Goal: Navigation & Orientation: Find specific page/section

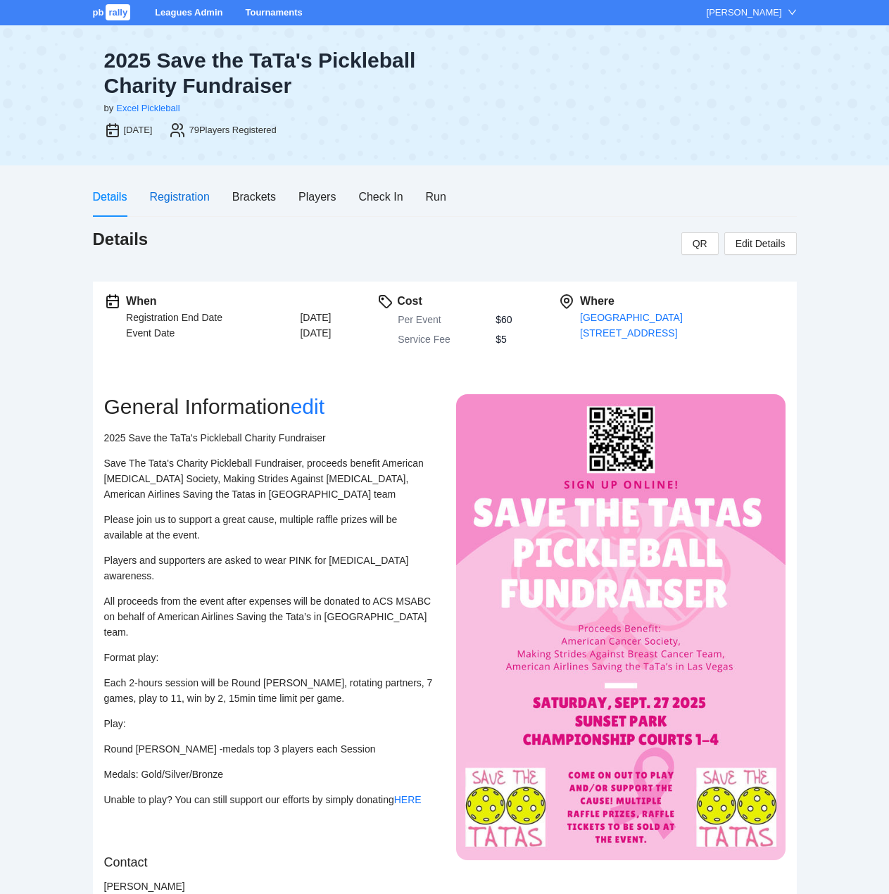
click at [168, 196] on div "Registration" at bounding box center [179, 197] width 60 height 18
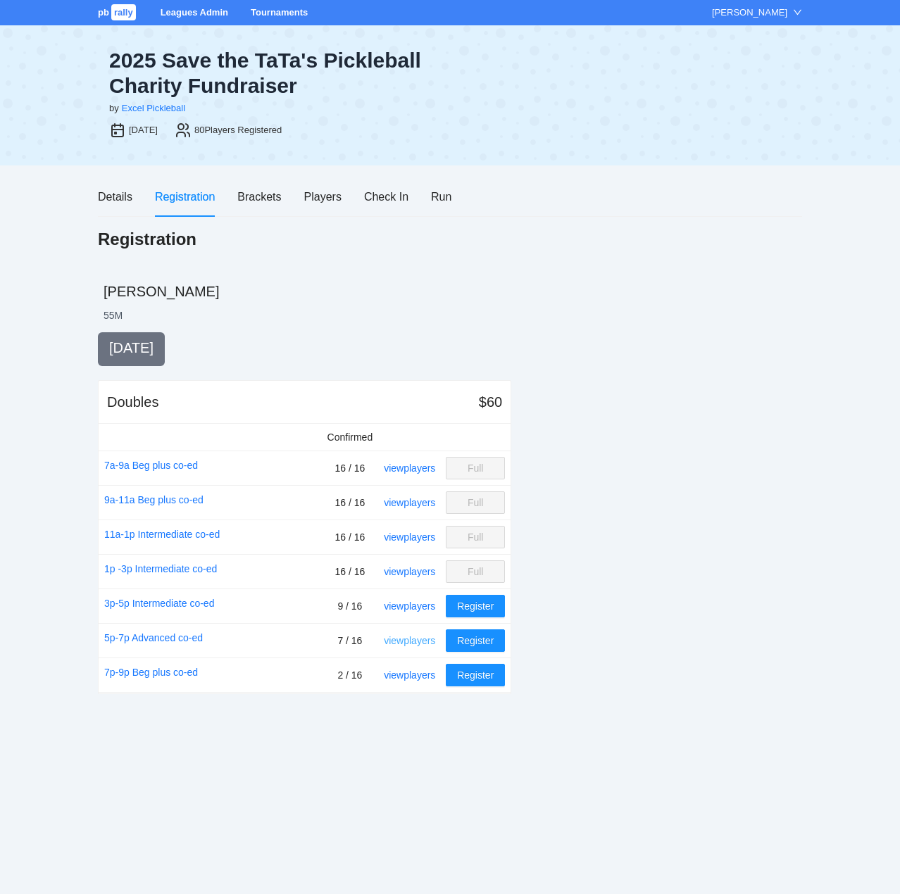
click at [399, 638] on link "view players" at bounding box center [409, 640] width 51 height 11
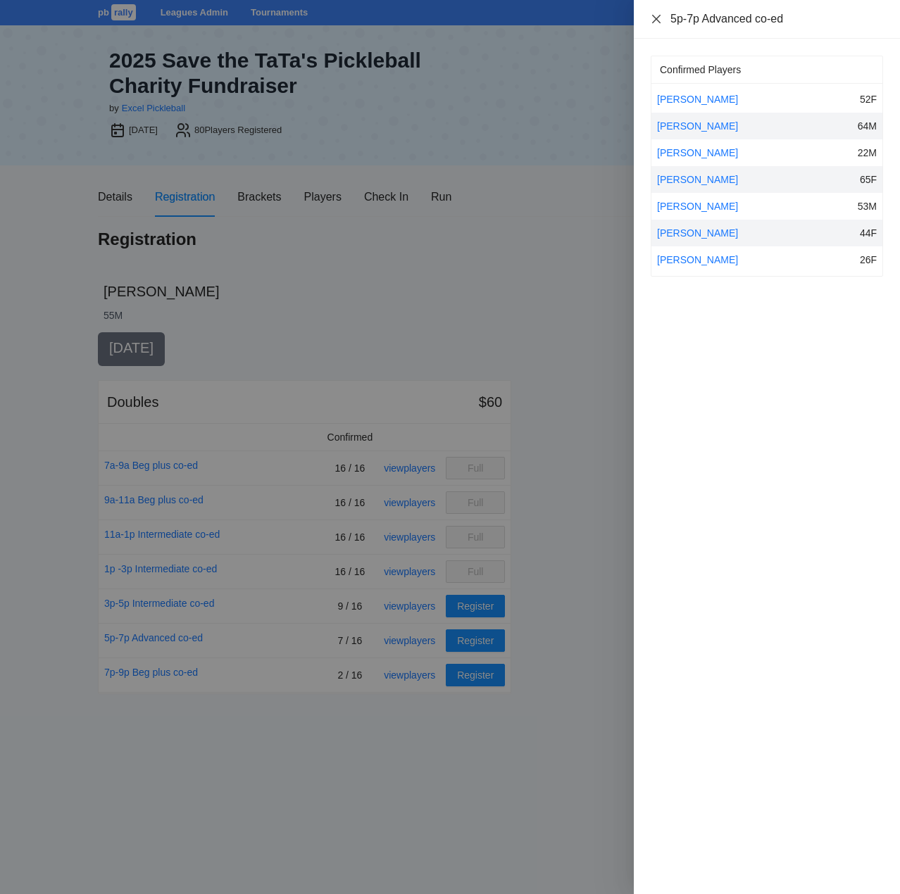
click at [655, 16] on icon "close" at bounding box center [656, 18] width 11 height 11
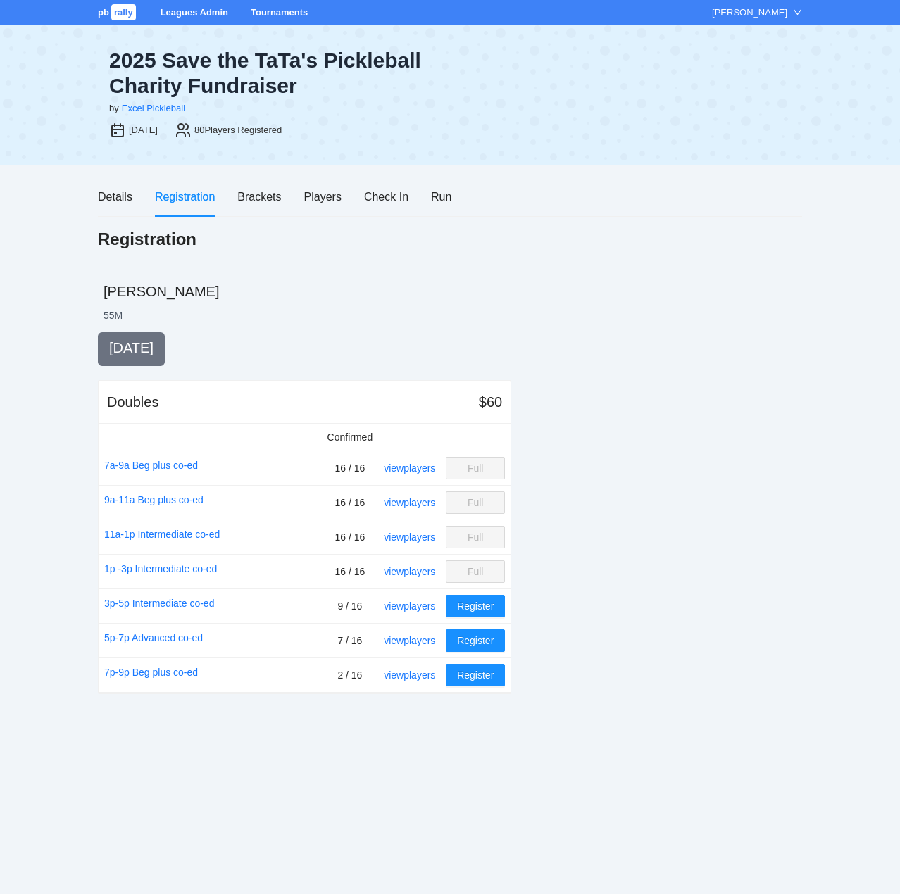
click at [182, 10] on link "Leagues Admin" at bounding box center [195, 12] width 68 height 11
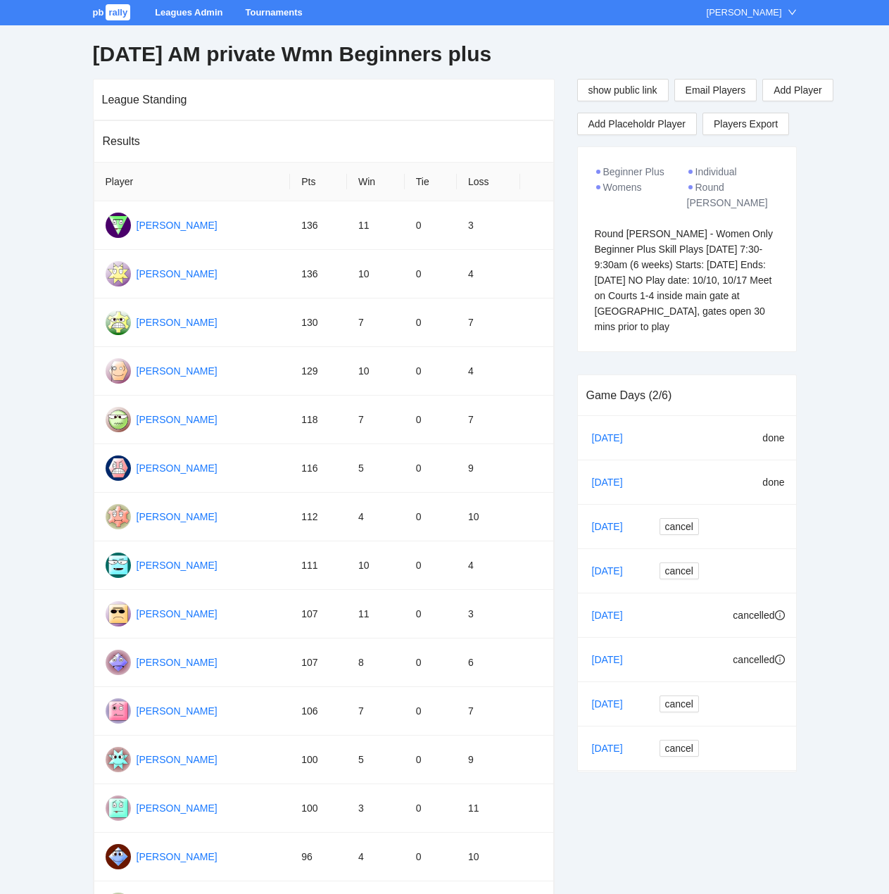
click at [178, 11] on link "Leagues Admin" at bounding box center [189, 12] width 68 height 11
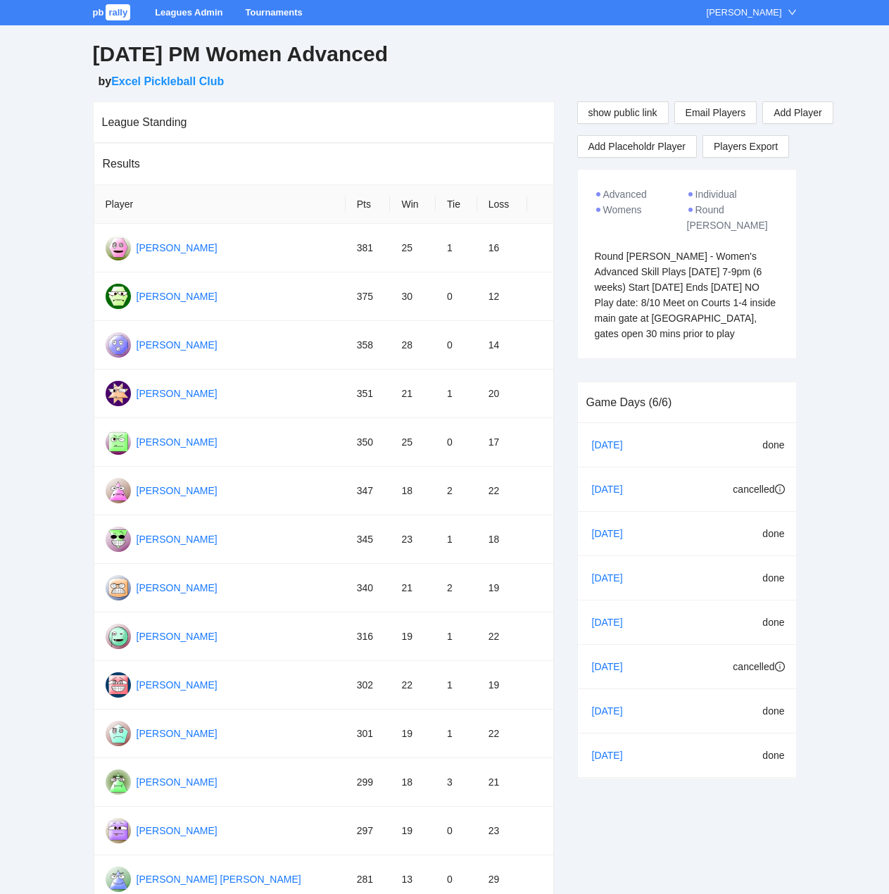
click at [182, 11] on link "Leagues Admin" at bounding box center [189, 12] width 68 height 11
